Goal: Information Seeking & Learning: Learn about a topic

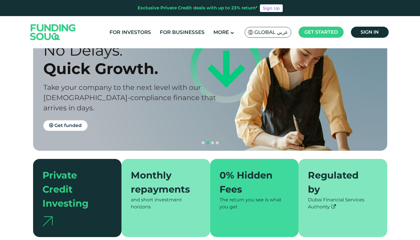
scroll to position [133, 0]
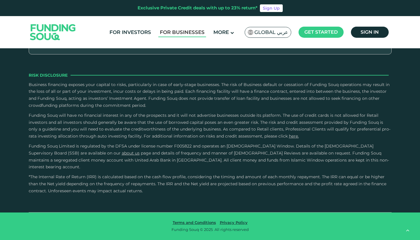
type tc-range-slider "4"
click at [138, 32] on link "For Investors" at bounding box center [130, 33] width 45 height 10
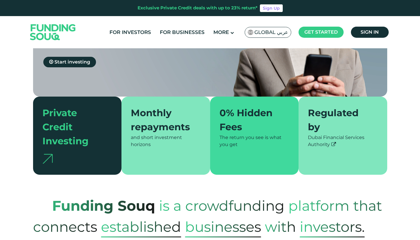
click at [155, 134] on div "and short investment horizons" at bounding box center [166, 141] width 70 height 14
click at [85, 123] on div "Private Credit Investing" at bounding box center [73, 127] width 63 height 42
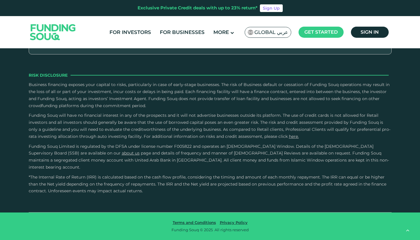
scroll to position [2098, 0]
